Goal: Information Seeking & Learning: Learn about a topic

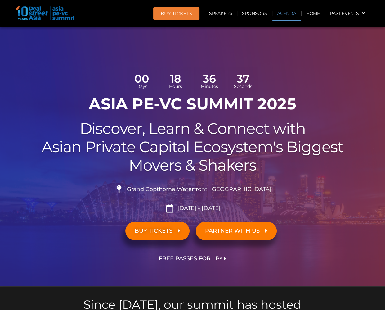
click at [291, 13] on link "Agenda" at bounding box center [286, 13] width 29 height 14
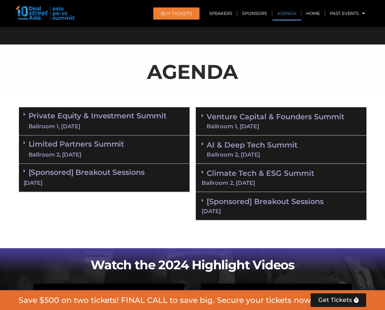
scroll to position [357, 0]
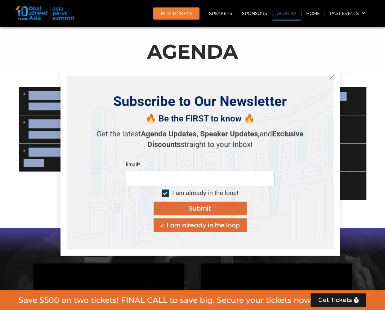
drag, startPoint x: 350, startPoint y: 150, endPoint x: 331, endPoint y: 77, distance: 75.8
click at [331, 77] on icon "Close" at bounding box center [332, 77] width 6 height 6
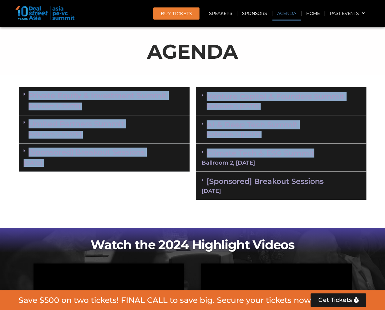
click at [249, 158] on div "Climate Tech & ESG Summit Ballroom 2, [DATE]" at bounding box center [281, 157] width 171 height 28
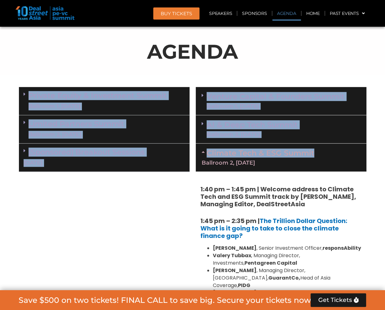
click at [281, 196] on strong "1:40 pm – 1:45 pm | Welcome address to Climate Tech and ESG Summit track by [PE…" at bounding box center [278, 197] width 156 height 24
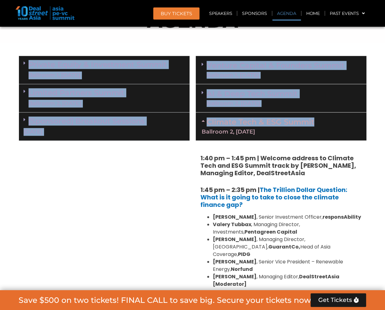
click at [293, 258] on li "[PERSON_NAME] , Senior Vice President – Renewable Energy, Norfund" at bounding box center [287, 265] width 149 height 15
click at [346, 224] on li "[PERSON_NAME] , Managing Director, Investments, Pentagreen Capital" at bounding box center [287, 228] width 149 height 15
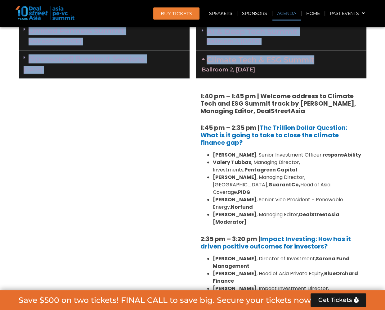
scroll to position [482, 0]
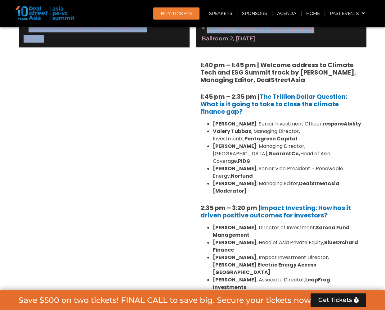
click at [370, 211] on section "Private Equity & Investment Summit Ballroom 1, [DATE] 8:00 am – 9:00 am | Regis…" at bounding box center [192, 296] width 385 height 672
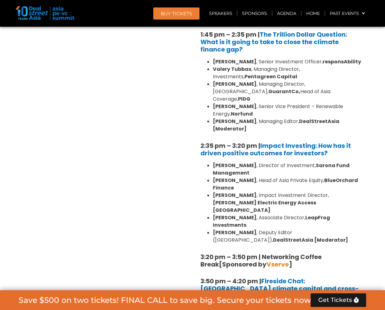
scroll to position [575, 0]
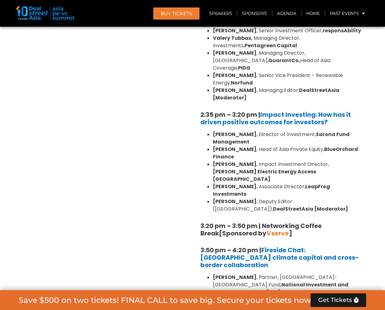
click at [350, 211] on div "1:40 pm – 1:45 pm | Welcome address to Climate Tech and ESG Summit track by [PE…" at bounding box center [281, 230] width 171 height 553
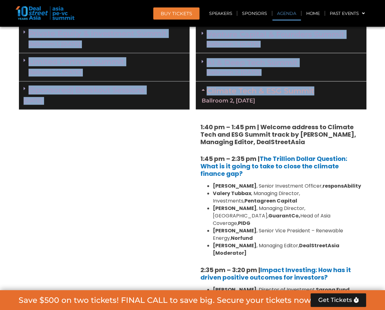
scroll to position [326, 0]
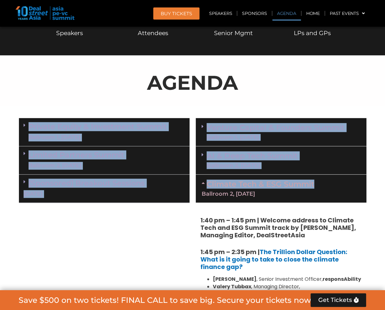
click at [89, 128] on link "Private Equity & Investment Summit Ballroom 1, [DATE]" at bounding box center [98, 132] width 138 height 19
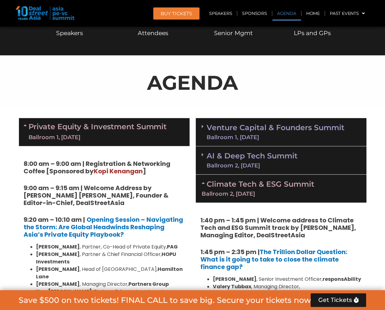
drag, startPoint x: 92, startPoint y: 125, endPoint x: 104, endPoint y: 89, distance: 37.9
click at [104, 89] on p "AGENDA" at bounding box center [193, 83] width 348 height 30
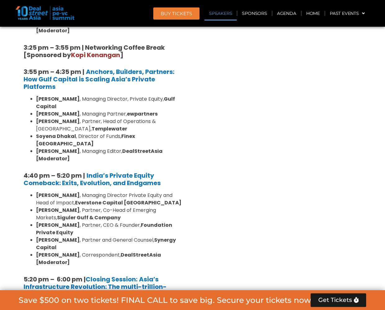
scroll to position [1164, 0]
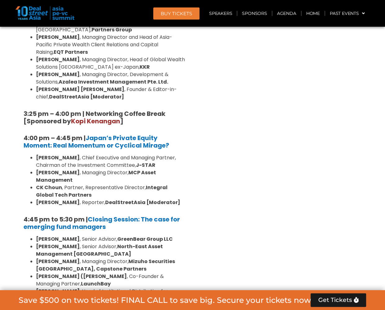
scroll to position [1878, 0]
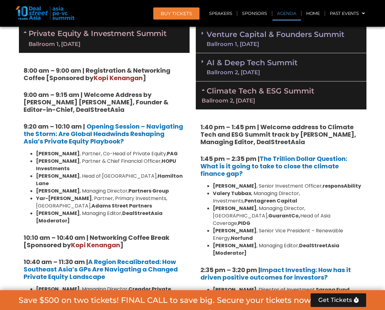
scroll to position [264, 0]
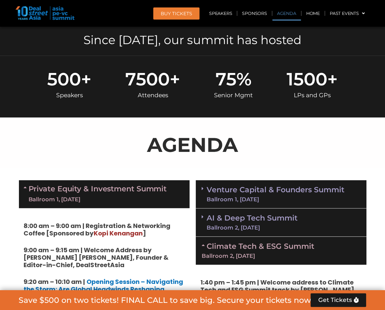
click at [36, 194] on link "Private Equity & Investment Summit Ballroom 1, [DATE]" at bounding box center [98, 194] width 138 height 19
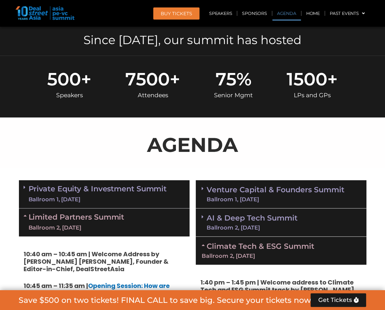
click at [50, 218] on link "Limited Partners [GEOGRAPHIC_DATA] 2, [DATE]" at bounding box center [77, 222] width 96 height 19
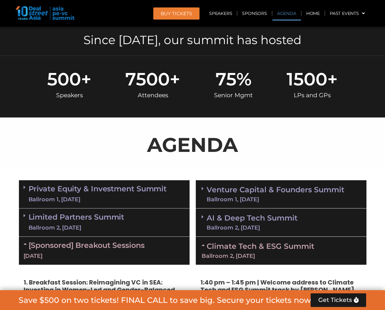
click at [253, 244] on link "Climate Tech & ESG Summit Ballroom 2, [DATE]" at bounding box center [281, 249] width 159 height 17
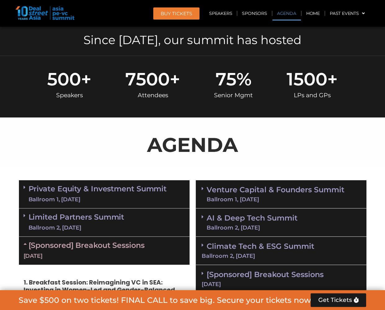
click at [248, 191] on link "Venture Capital & Founders​ Summit Ballroom 1, [DATE]" at bounding box center [276, 194] width 138 height 16
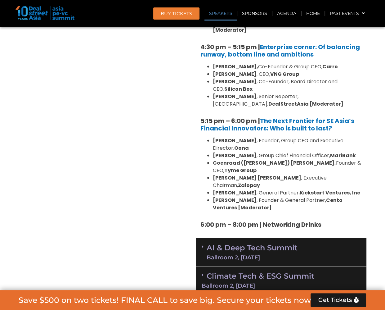
scroll to position [1164, 0]
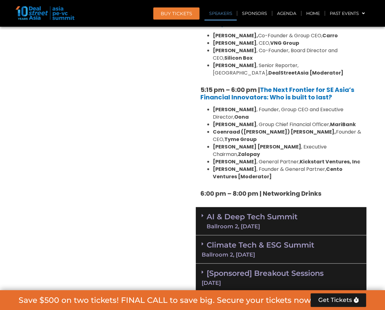
click at [322, 263] on div "[Sponsored] Breakout Sessions [DATE]" at bounding box center [281, 277] width 171 height 28
click at [269, 213] on link "AI & Deep Tech Summit Ballroom 2, [DATE]" at bounding box center [252, 221] width 91 height 16
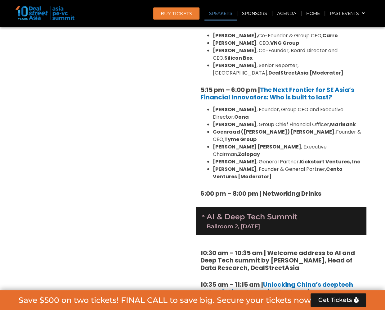
click at [269, 213] on link "AI & Deep Tech Summit Ballroom 2, [DATE]" at bounding box center [252, 221] width 91 height 16
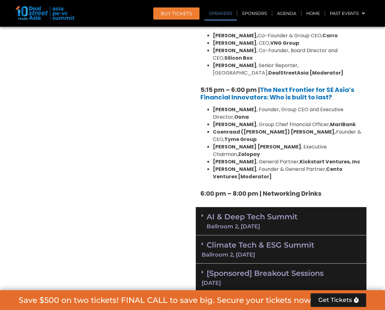
click at [267, 240] on link "Climate Tech & ESG Summit Ballroom 2, [DATE]" at bounding box center [281, 248] width 159 height 17
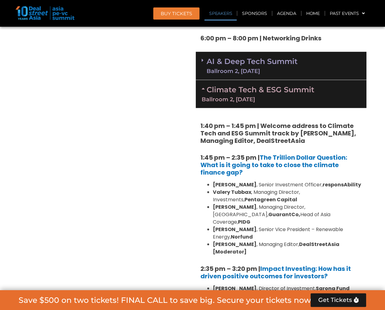
scroll to position [1257, 0]
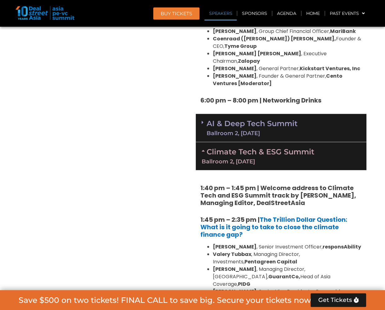
click at [223, 142] on div "Climate Tech & ESG Summit Ballroom 2, [DATE]" at bounding box center [281, 156] width 171 height 28
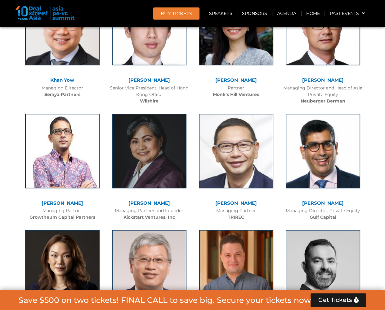
scroll to position [2437, 0]
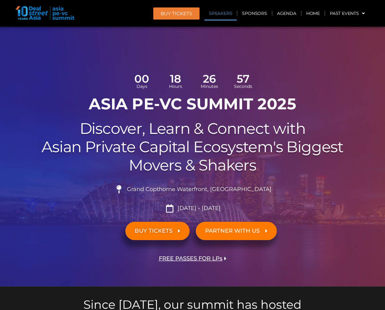
click at [215, 16] on link "Speakers" at bounding box center [221, 13] width 32 height 14
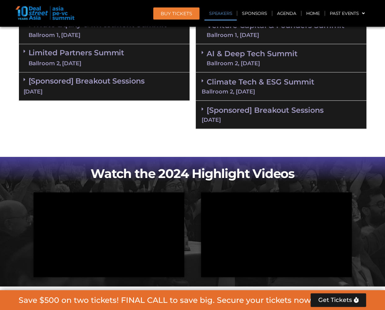
scroll to position [707, 0]
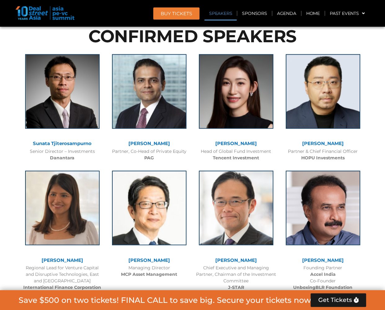
click at [168, 18] on link "BUY Tickets" at bounding box center [176, 13] width 46 height 12
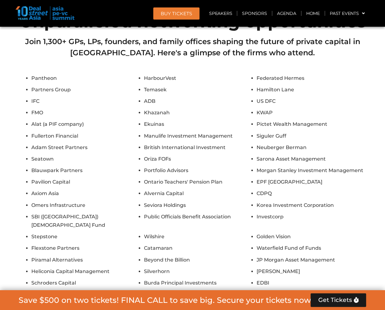
scroll to position [3985, 0]
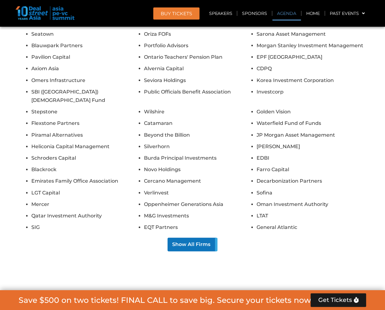
click at [290, 10] on link "Agenda" at bounding box center [286, 13] width 29 height 14
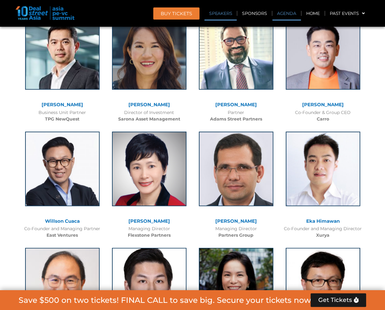
scroll to position [357, 0]
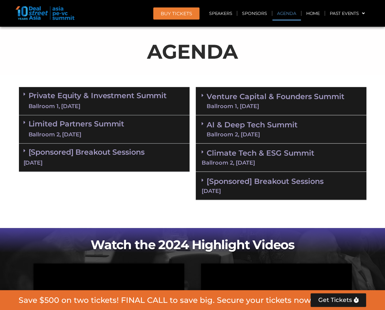
click at [66, 101] on link "Private Equity & Investment Summit Ballroom 1, [DATE]" at bounding box center [98, 101] width 138 height 19
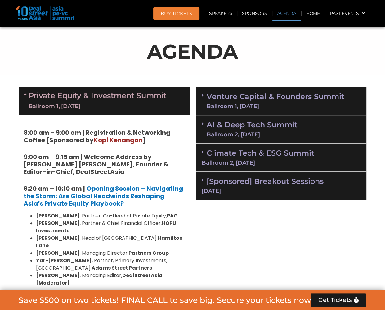
click at [77, 102] on div "Ballroom 1, [DATE]" at bounding box center [98, 106] width 138 height 8
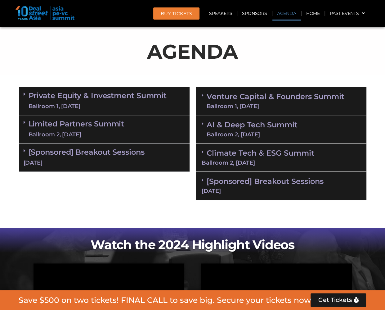
click at [70, 139] on div "Limited Partners [GEOGRAPHIC_DATA] 2, [DATE]" at bounding box center [104, 129] width 171 height 28
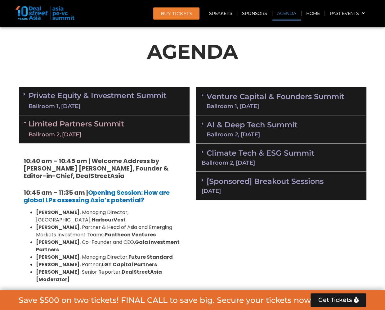
click at [71, 135] on div "Ballroom 2, [DATE]" at bounding box center [77, 135] width 96 height 8
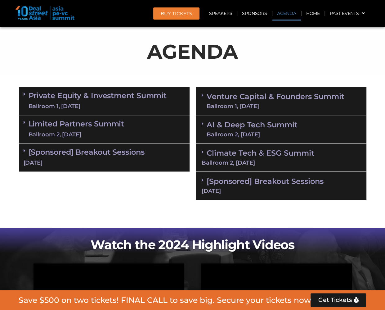
click at [81, 125] on link "Limited Partners [GEOGRAPHIC_DATA] 2, [DATE]" at bounding box center [77, 129] width 96 height 19
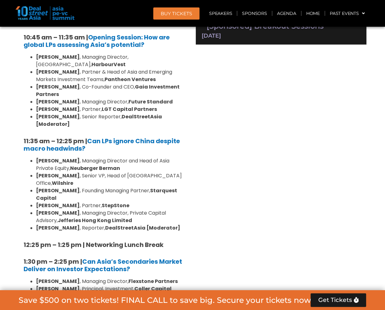
scroll to position [544, 0]
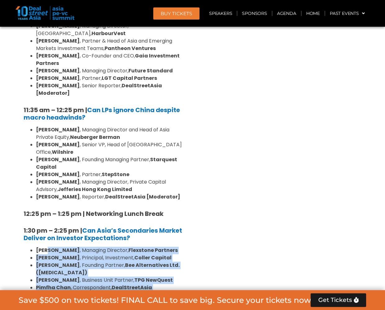
drag, startPoint x: 196, startPoint y: 254, endPoint x: 47, endPoint y: 223, distance: 152.6
click at [47, 223] on div "Private Equity & Investment Summit Ballroom 1, 10 Sept 8:00 am – 9:00 am | Regi…" at bounding box center [193, 295] width 354 height 794
click at [170, 276] on li "Desmond Lee , Business Unit Partner, TPG NewQuest" at bounding box center [110, 279] width 149 height 7
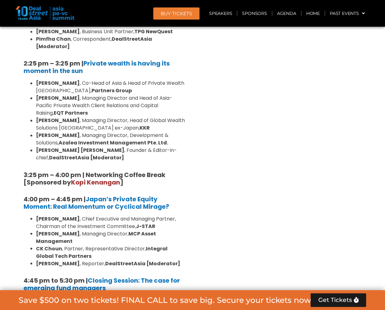
scroll to position [978, 0]
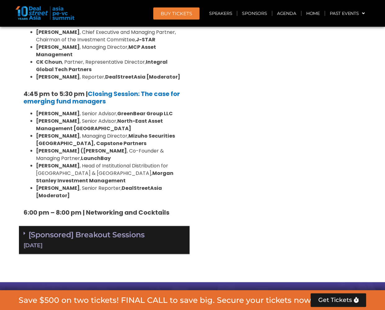
click at [37, 230] on link "[Sponsored] Breakout Sessions [DATE]" at bounding box center [104, 239] width 161 height 19
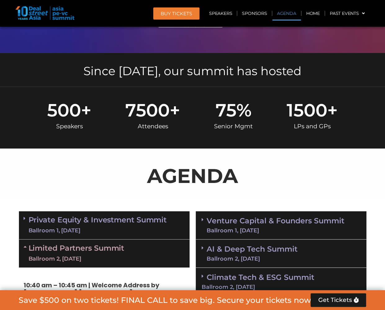
scroll to position [264, 0]
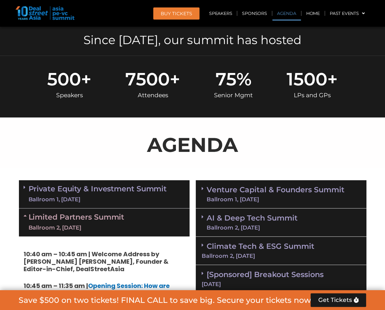
click at [87, 211] on div "Limited Partners [GEOGRAPHIC_DATA] 2, [DATE]" at bounding box center [104, 222] width 171 height 28
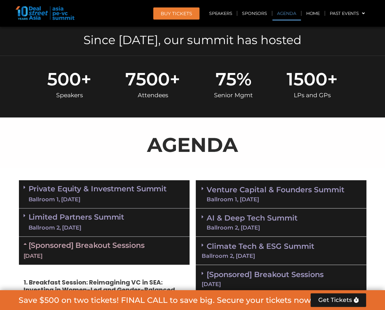
click at [274, 248] on link "Climate Tech & ESG Summit Ballroom 2, [DATE]" at bounding box center [281, 249] width 159 height 17
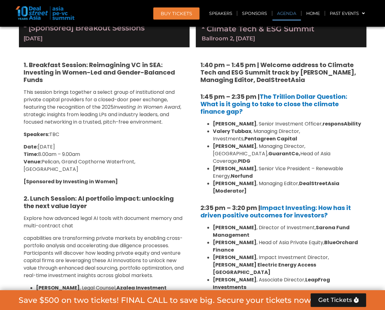
scroll to position [357, 0]
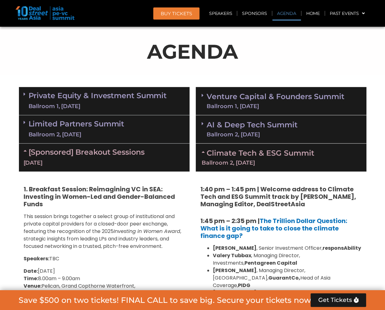
click at [264, 162] on div "Ballroom 2, [DATE]" at bounding box center [281, 163] width 159 height 6
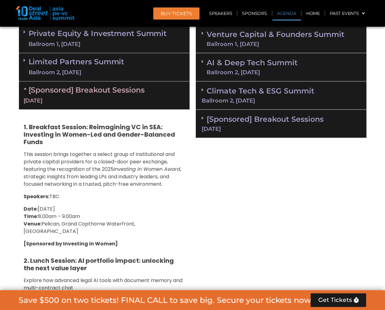
scroll to position [451, 0]
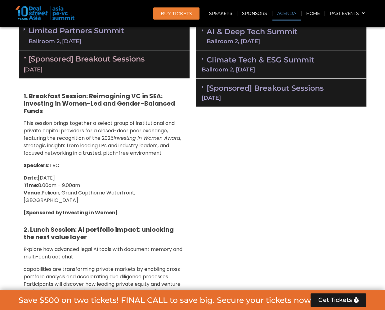
click at [218, 88] on link "[Sponsored] Breakout Sessions [DATE]" at bounding box center [281, 91] width 159 height 17
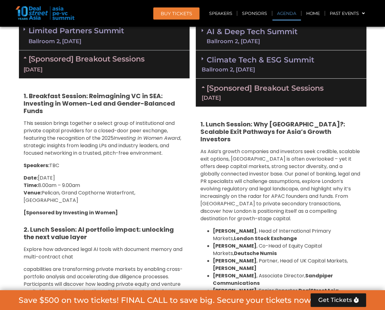
click at [218, 88] on link "[Sponsored] Breakout Sessions [DATE]" at bounding box center [281, 91] width 159 height 17
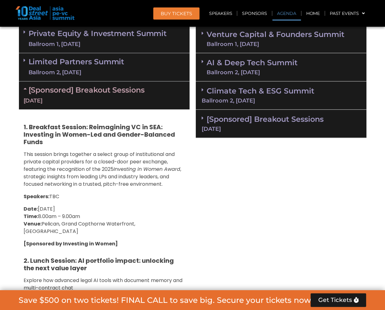
scroll to position [389, 0]
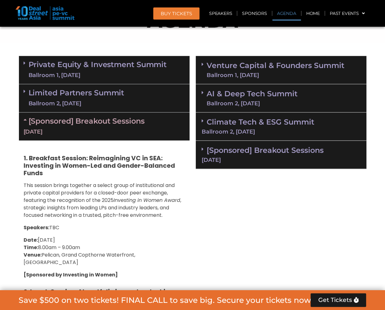
click at [230, 72] on div "Ballroom 1, [DATE]" at bounding box center [276, 75] width 138 height 6
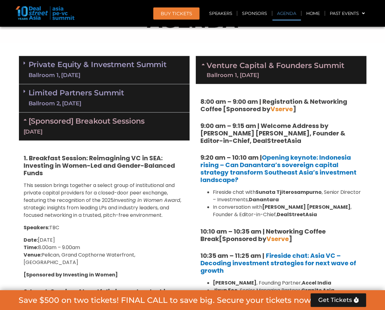
click at [73, 121] on link "[Sponsored] Breakout Sessions [DATE]" at bounding box center [104, 125] width 161 height 19
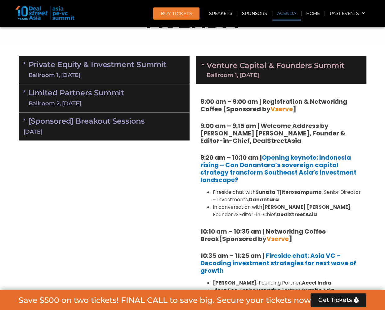
click at [217, 60] on div "Venture Capital & Founders​ Summit Ballroom 1, [DATE]" at bounding box center [281, 70] width 171 height 28
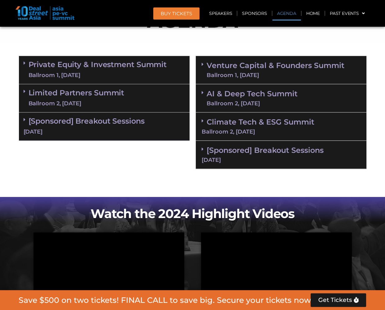
click at [119, 73] on div "Ballroom 1, [DATE]" at bounding box center [98, 75] width 138 height 8
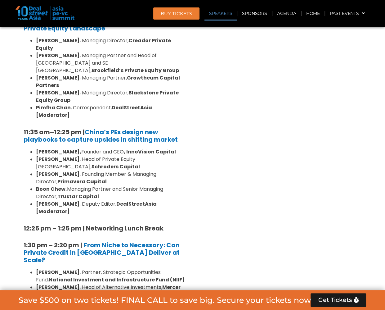
scroll to position [699, 0]
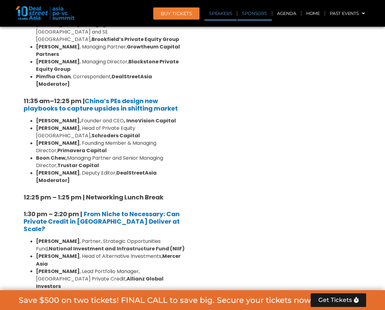
click at [261, 18] on link "Sponsors" at bounding box center [254, 13] width 34 height 14
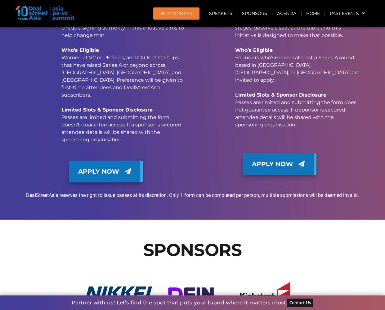
scroll to position [6174, 0]
